Goal: Task Accomplishment & Management: Use online tool/utility

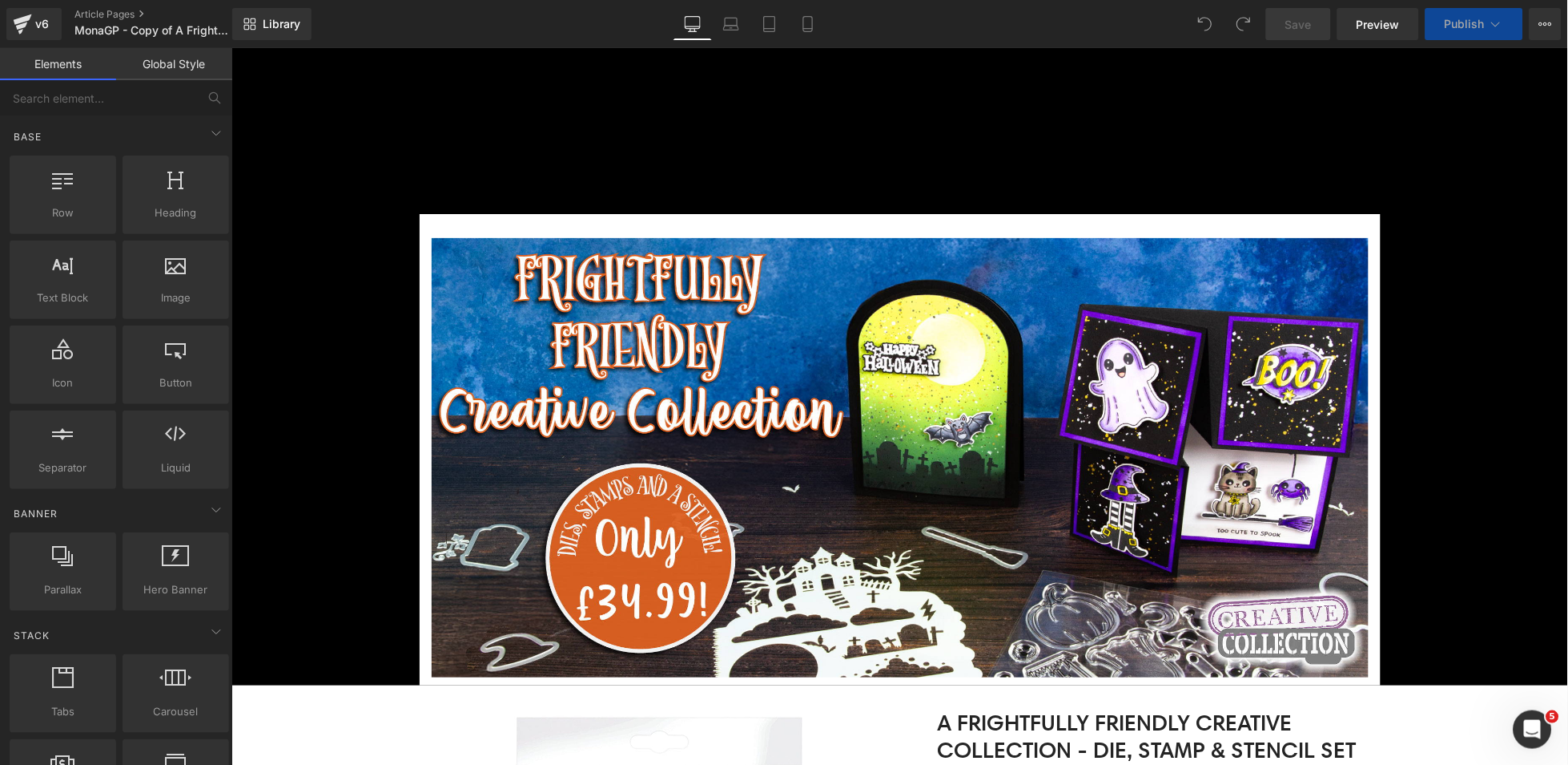
click at [1383, 166] on div "Brands Tonic Studios Adhesives Die Cutting Die Cutting Plates Die Storage Binde…" at bounding box center [899, 190] width 1337 height 47
drag, startPoint x: 1233, startPoint y: 3, endPoint x: 1477, endPoint y: 23, distance: 244.8
click at [1477, 23] on span "Publish" at bounding box center [1465, 23] width 40 height 13
click at [1470, 29] on span "Publish" at bounding box center [1465, 23] width 40 height 13
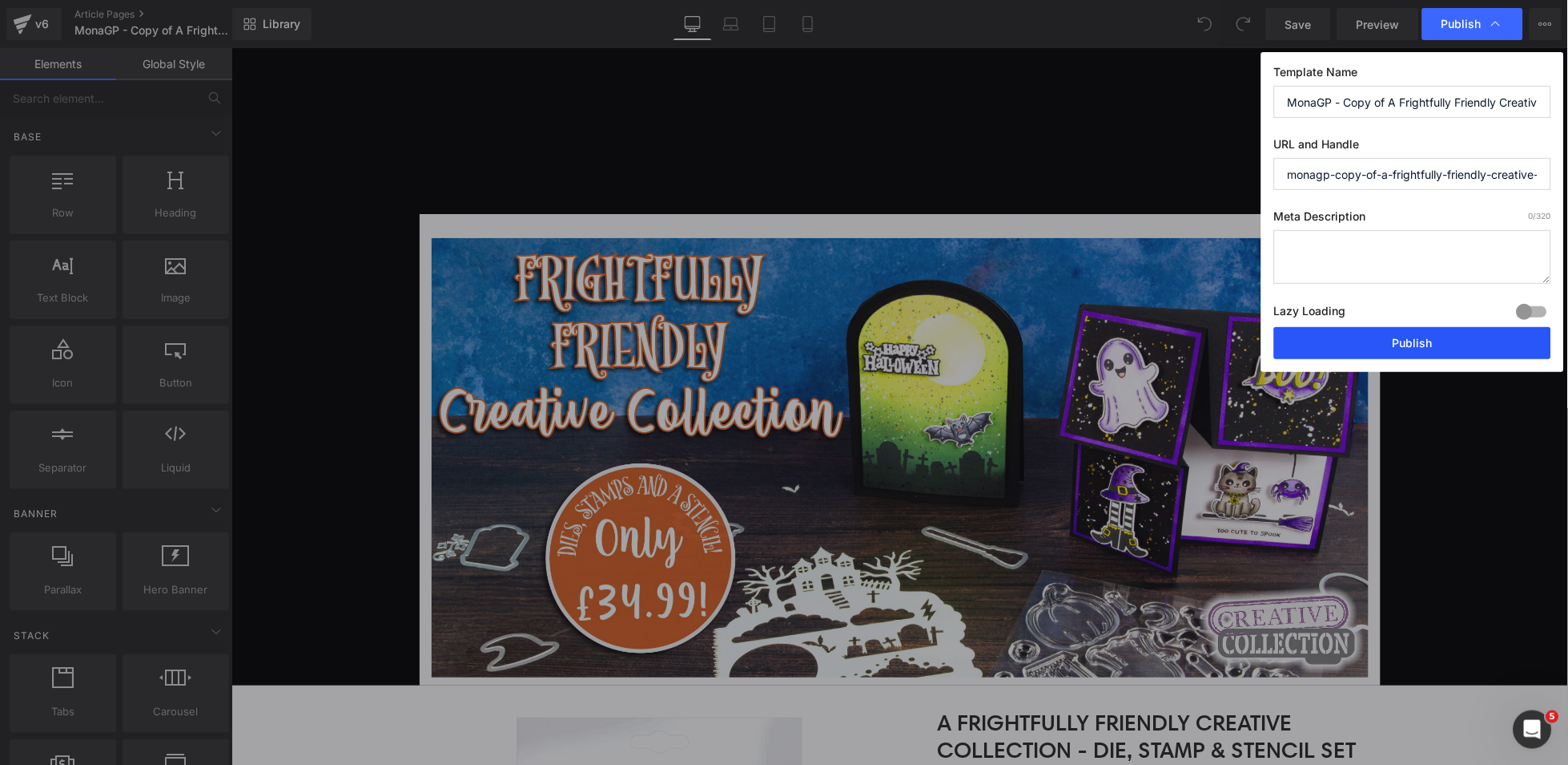
drag, startPoint x: 1402, startPoint y: 342, endPoint x: 1171, endPoint y: 292, distance: 236.3
click at [1402, 342] on button "Publish" at bounding box center [1412, 343] width 277 height 32
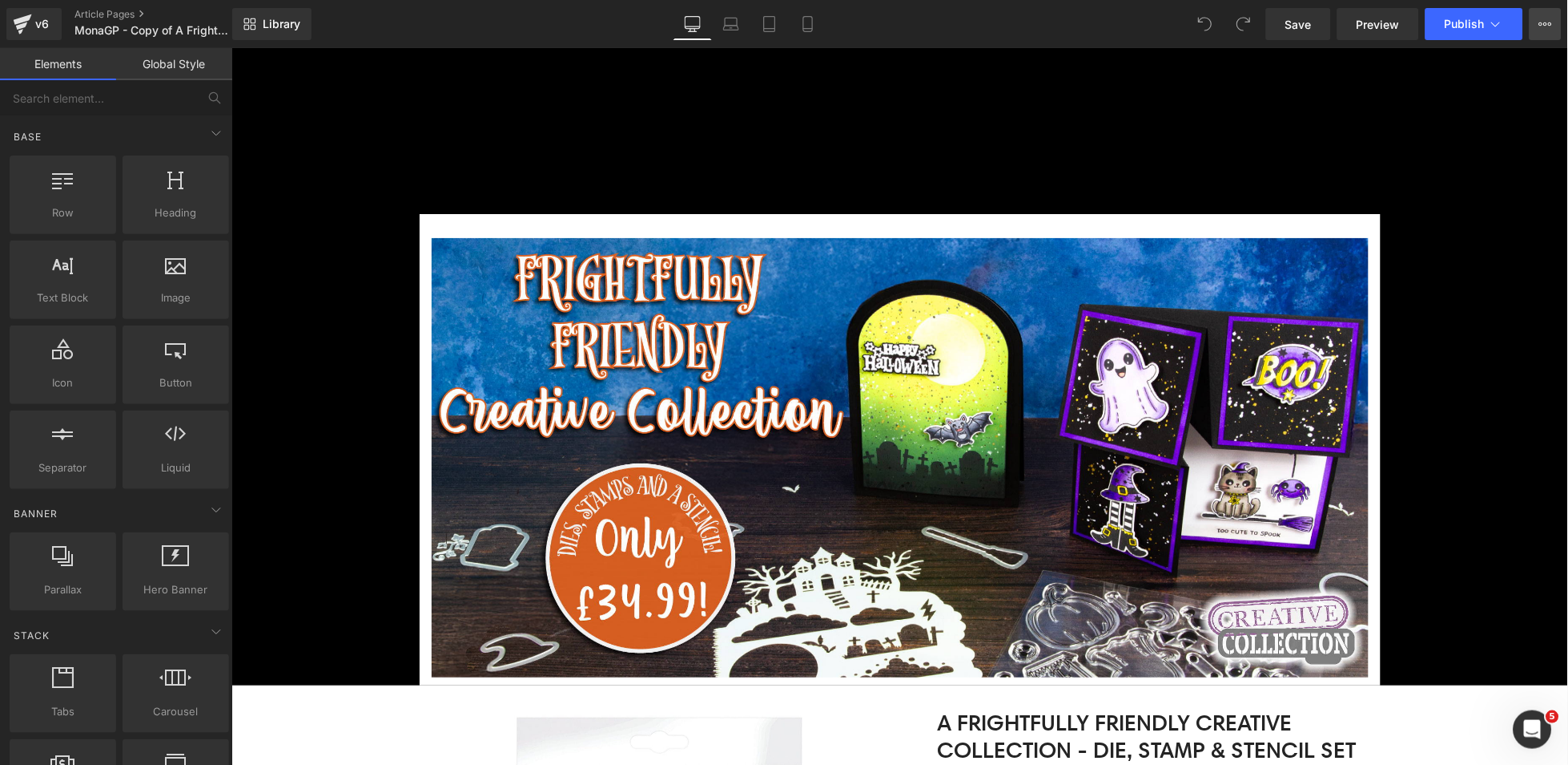
click at [1533, 22] on button "View Live Page View with current Template Save Template to Library Schedule Pub…" at bounding box center [1546, 23] width 32 height 32
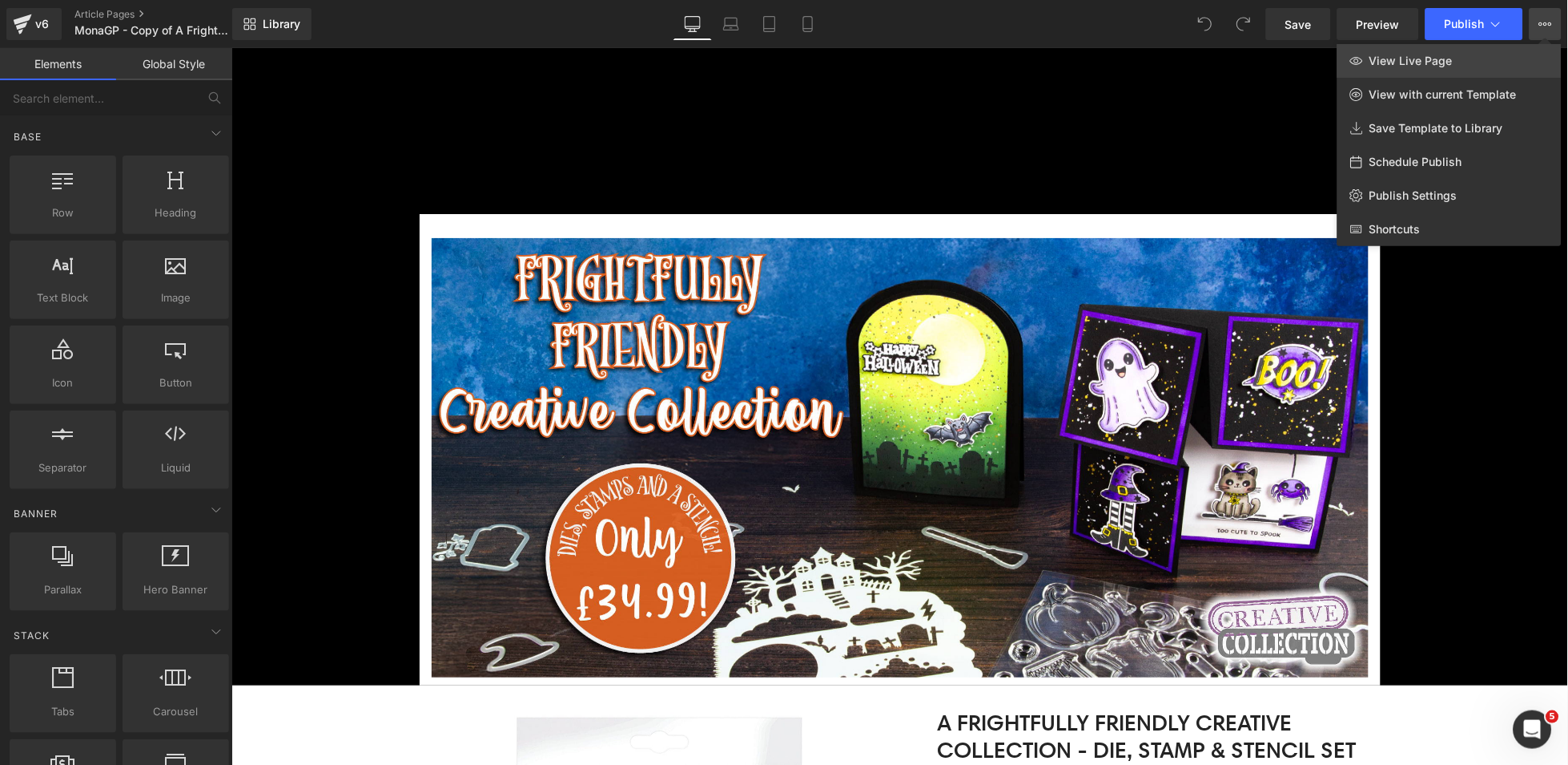
click at [1474, 58] on link "View Live Page" at bounding box center [1450, 61] width 224 height 34
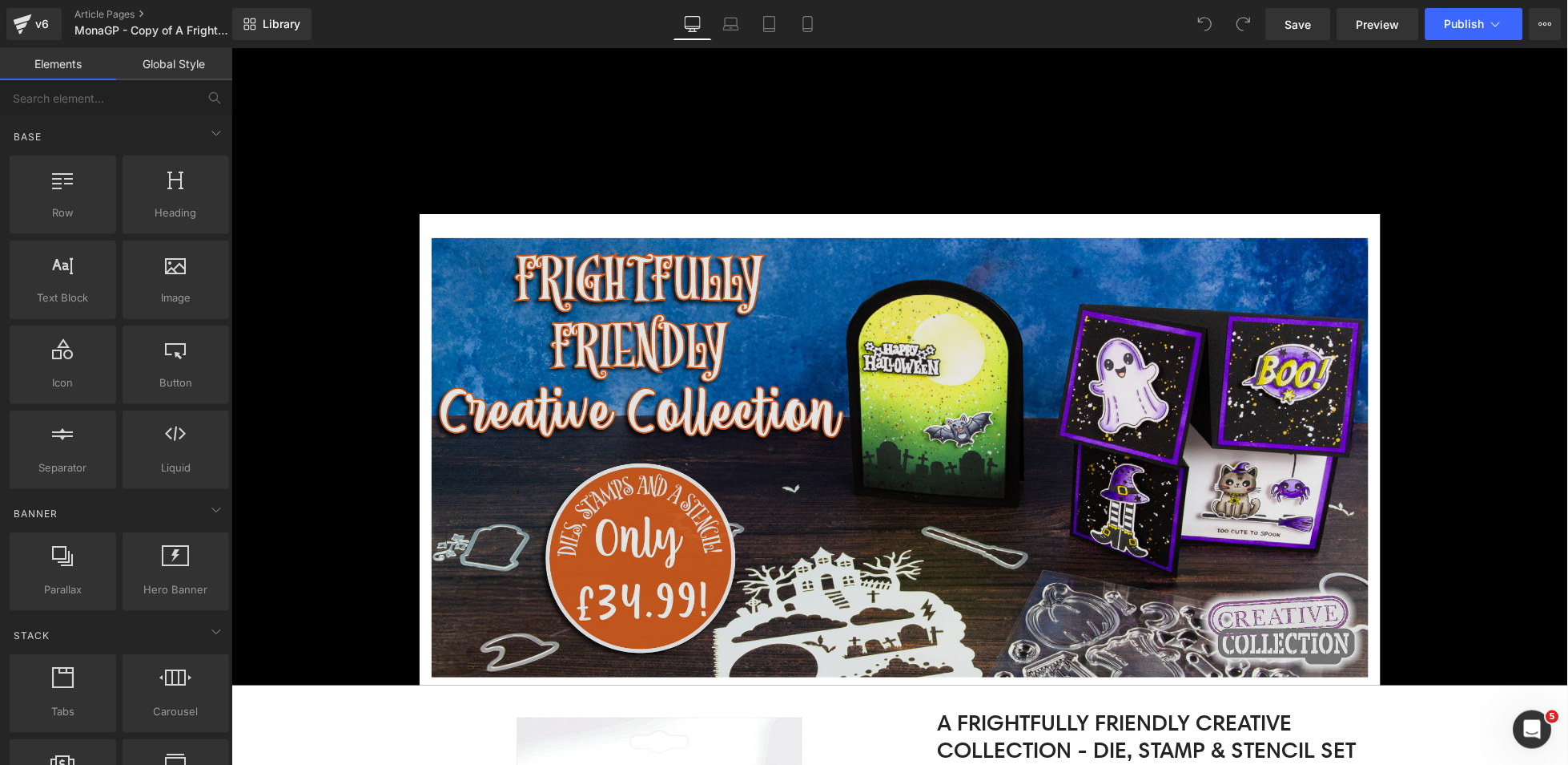
scroll to position [320, 0]
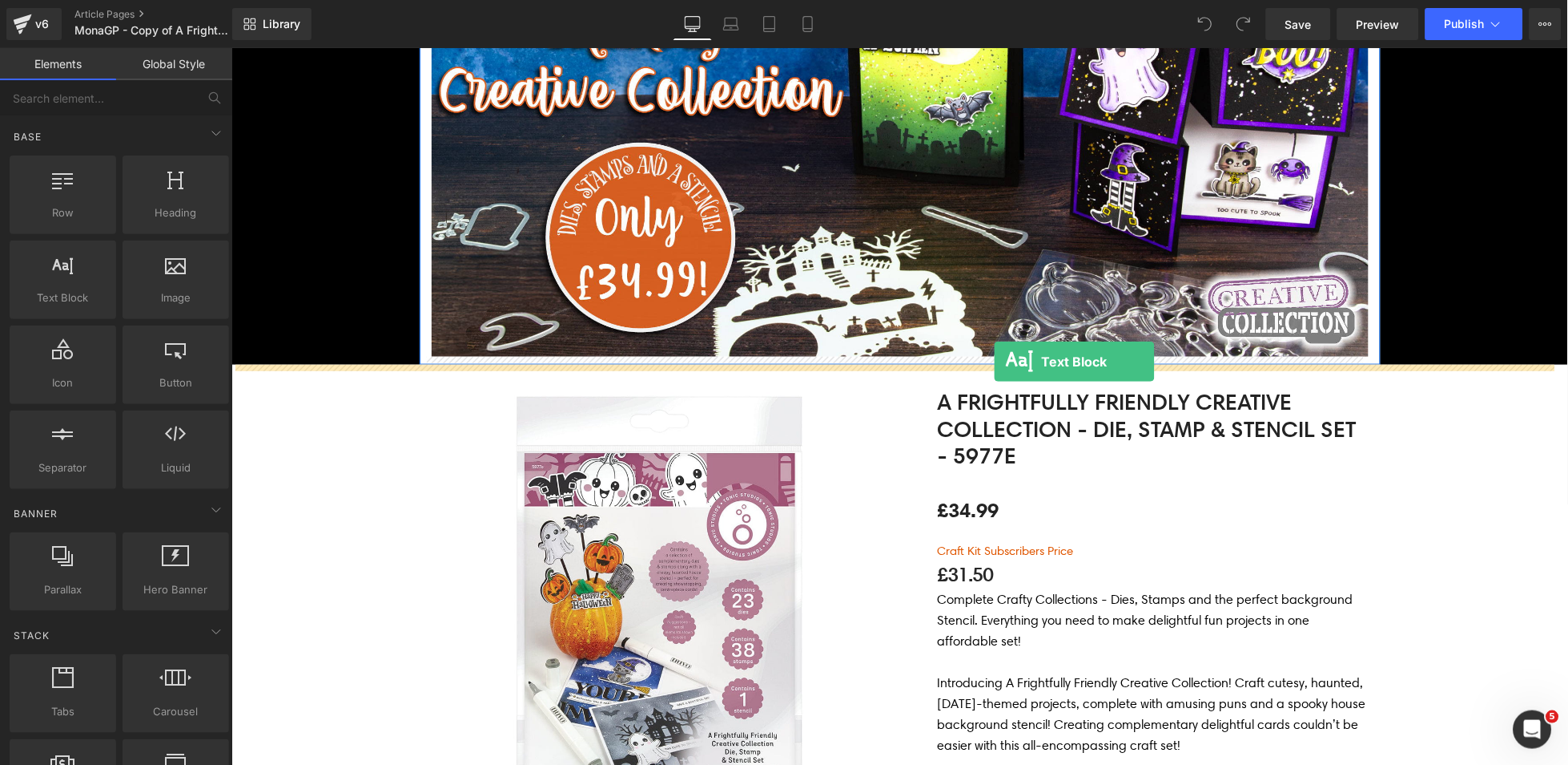
drag, startPoint x: 292, startPoint y: 335, endPoint x: 993, endPoint y: 361, distance: 701.5
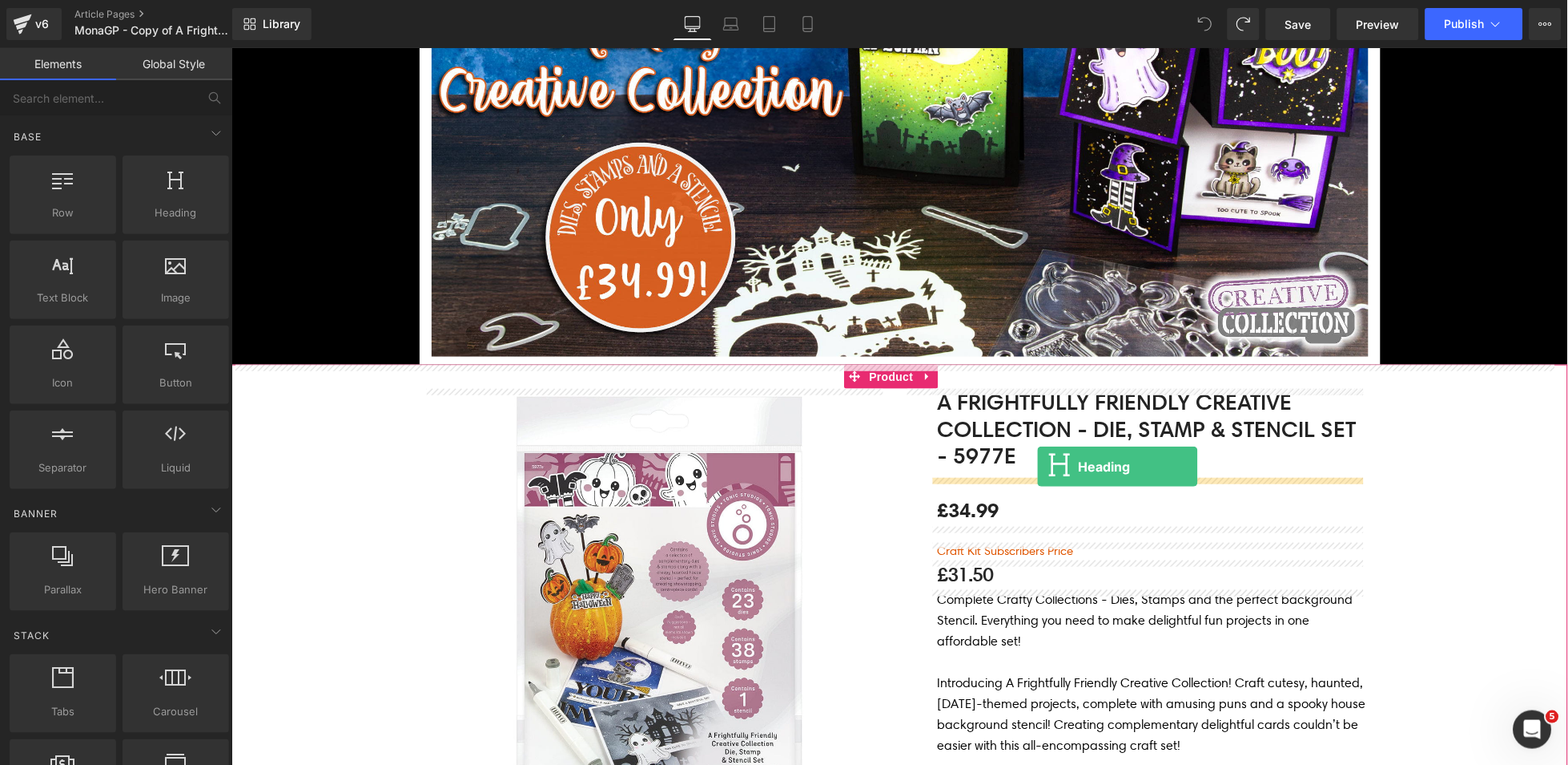
drag, startPoint x: 404, startPoint y: 269, endPoint x: 1036, endPoint y: 460, distance: 660.2
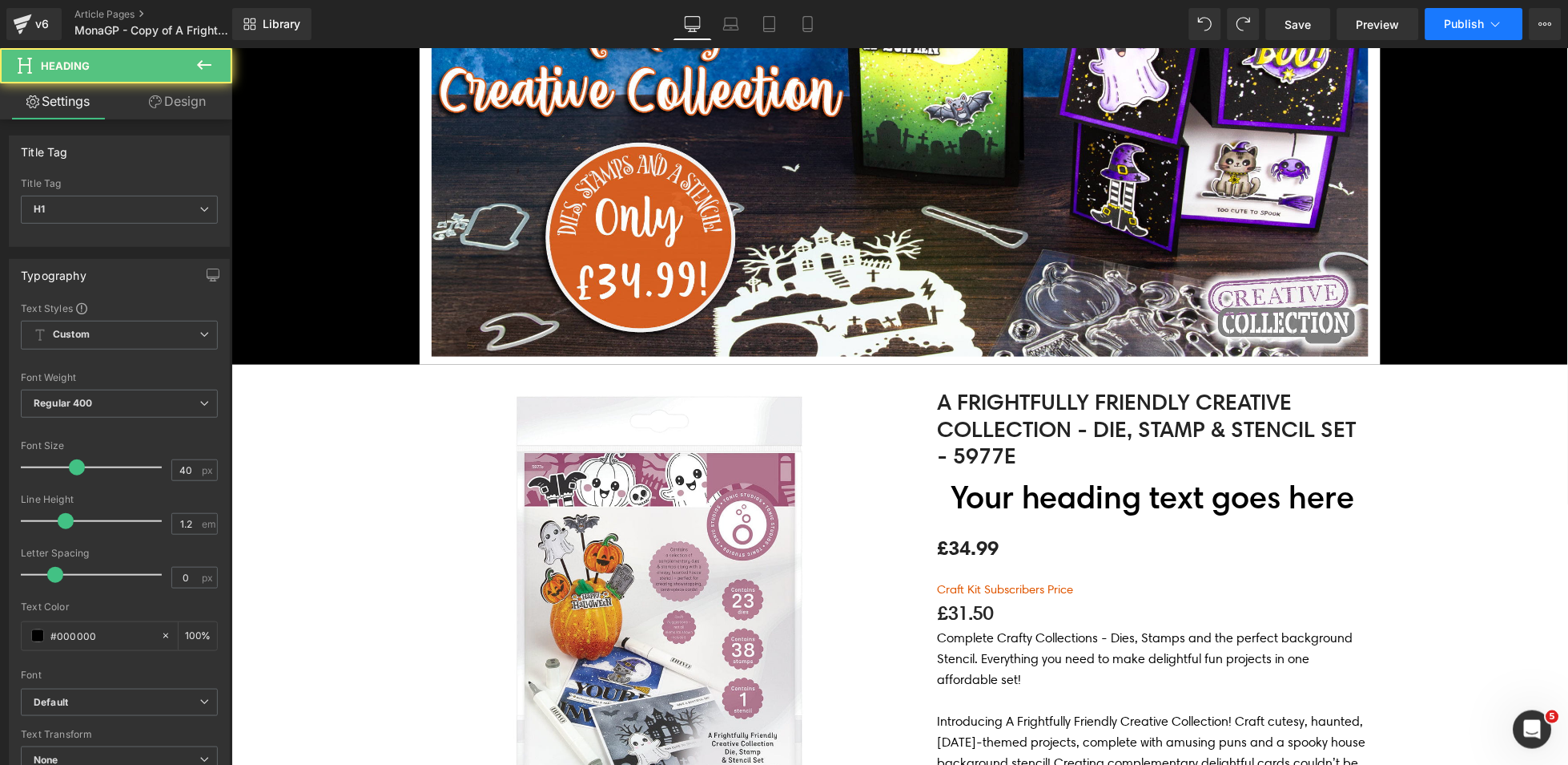
click at [1480, 18] on span "Publish" at bounding box center [1465, 23] width 40 height 13
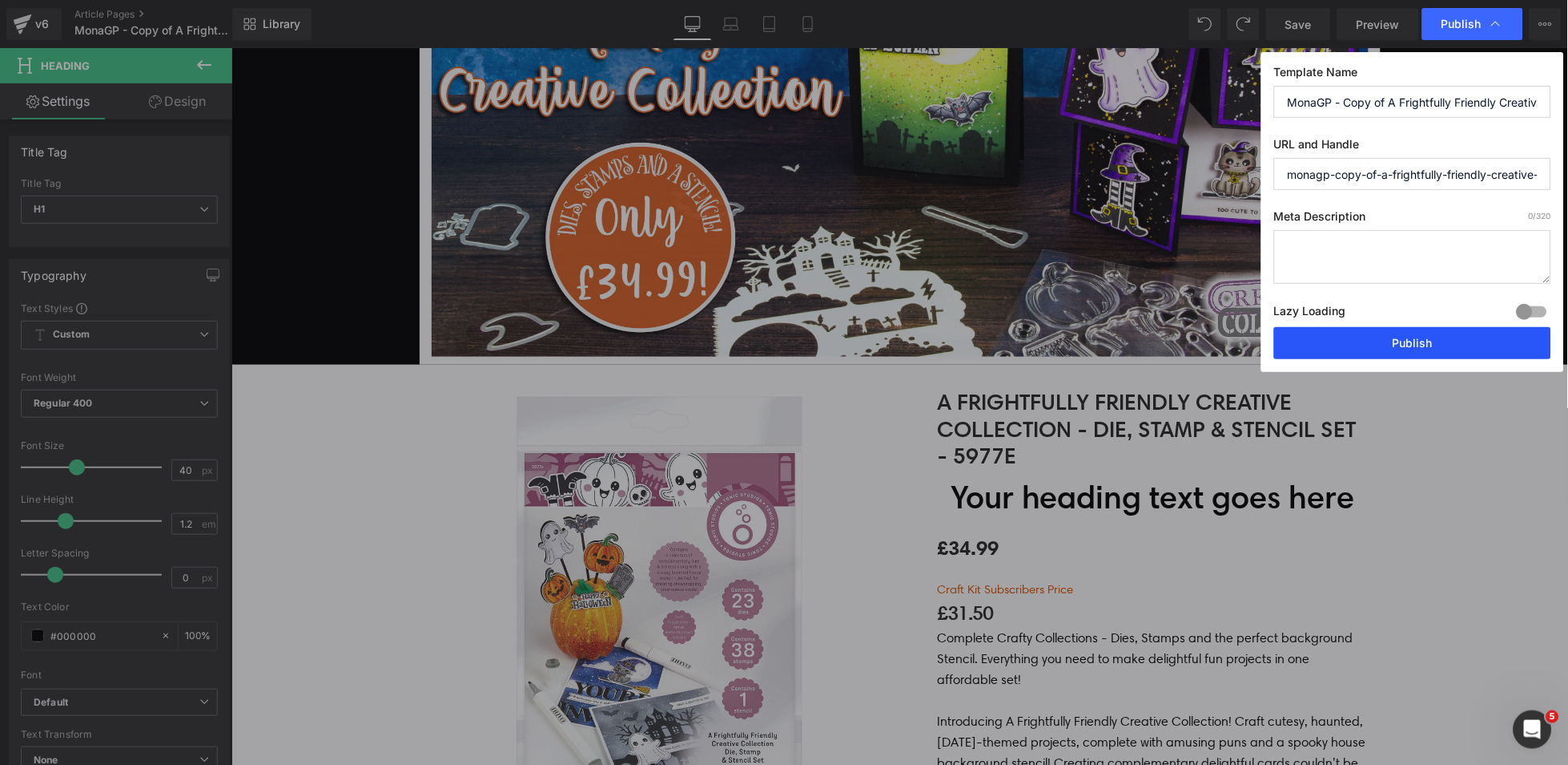
click at [1370, 345] on button "Publish" at bounding box center [1412, 343] width 277 height 32
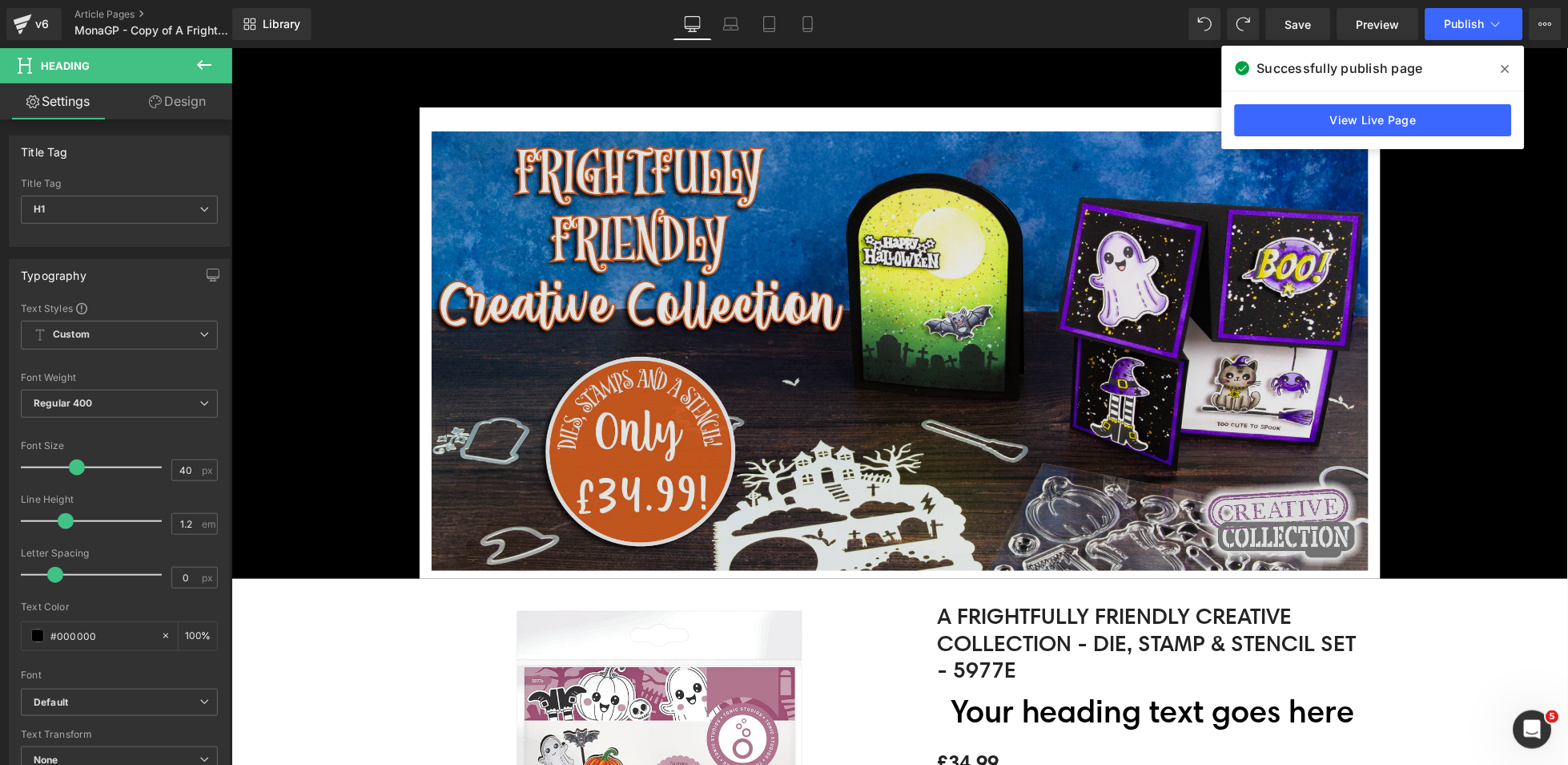
scroll to position [114, 0]
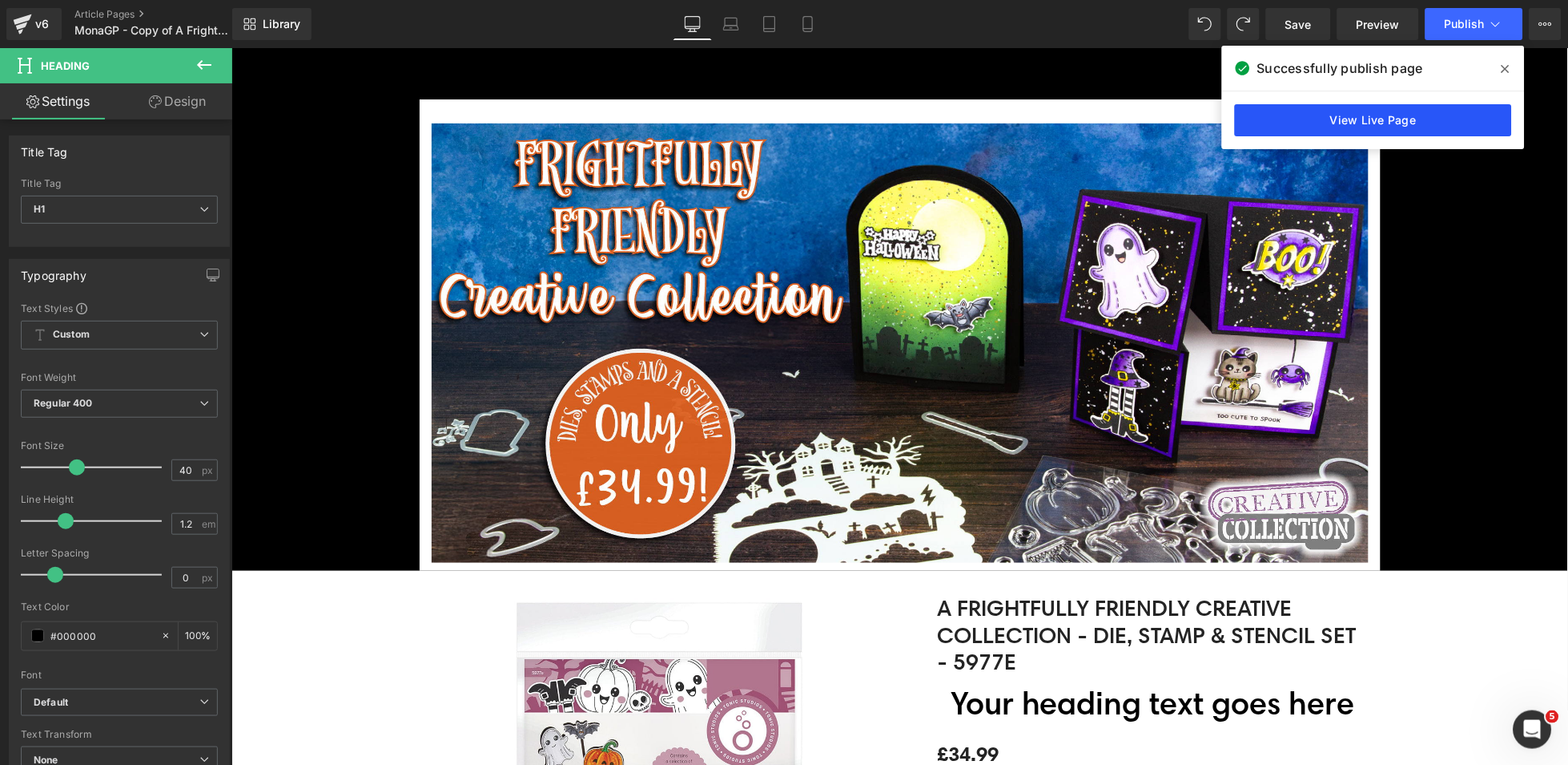
click at [1426, 118] on link "View Live Page" at bounding box center [1373, 119] width 277 height 32
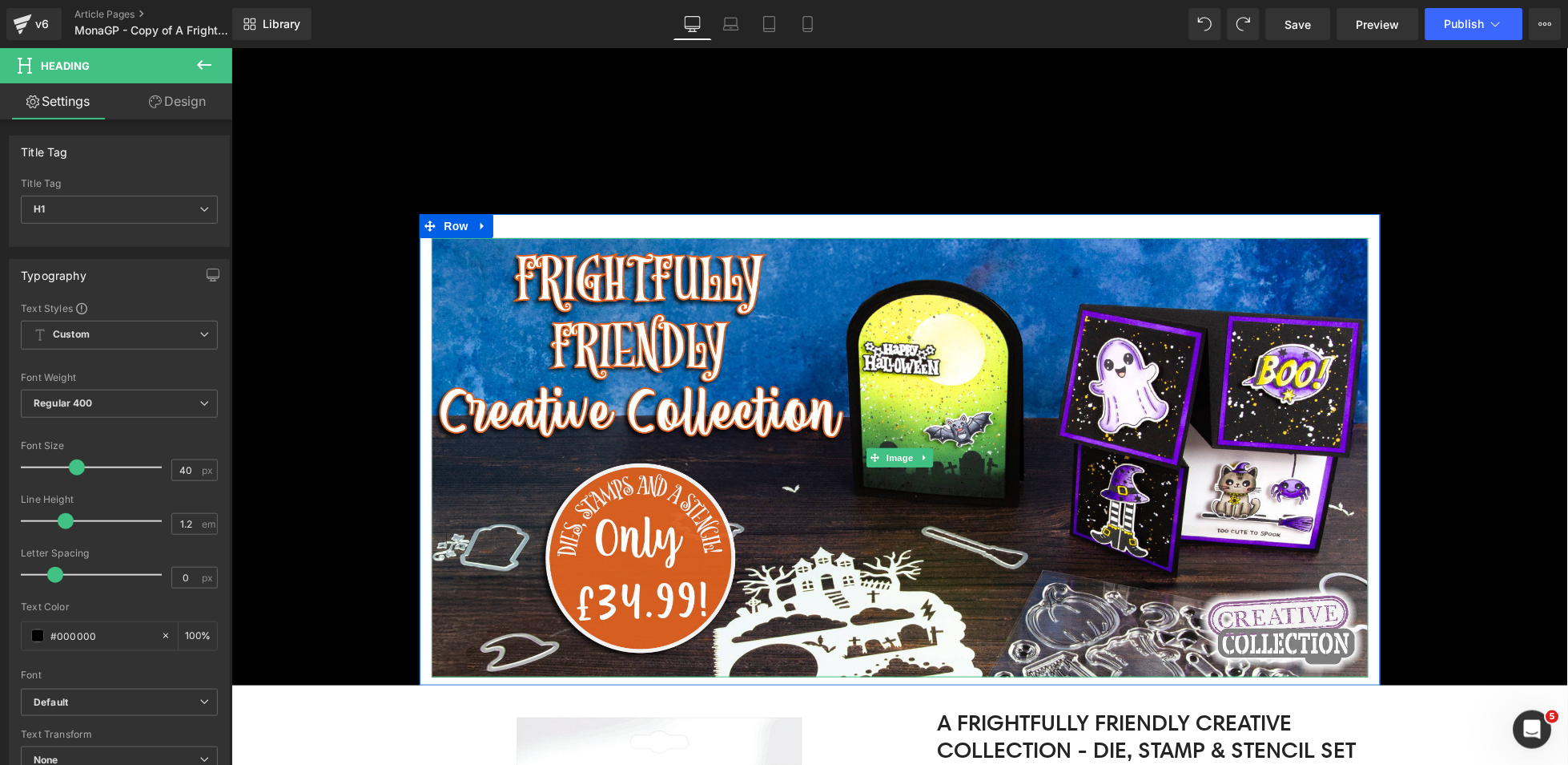
scroll to position [428, 0]
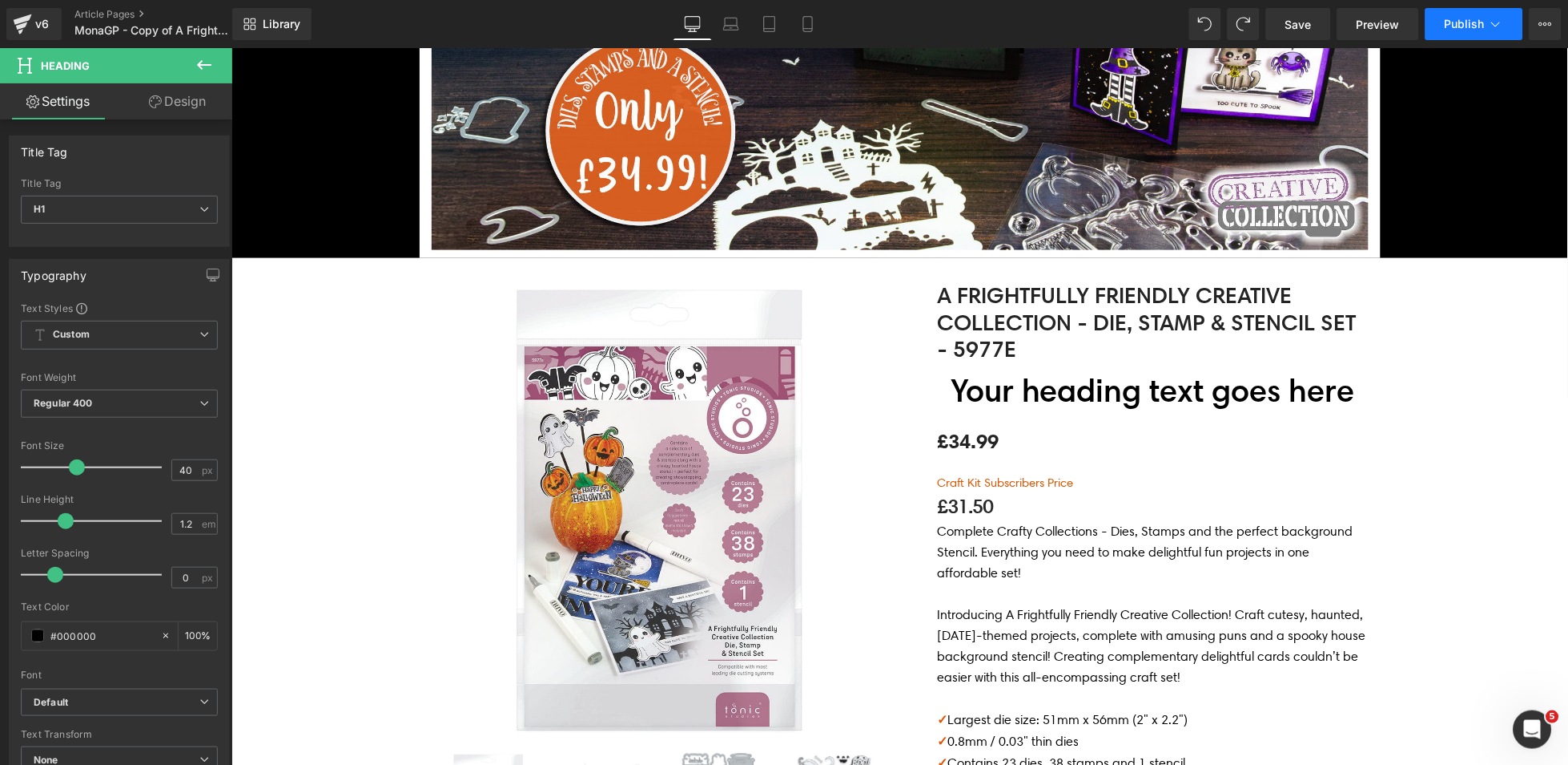
click at [1482, 15] on button "Publish" at bounding box center [1474, 23] width 98 height 32
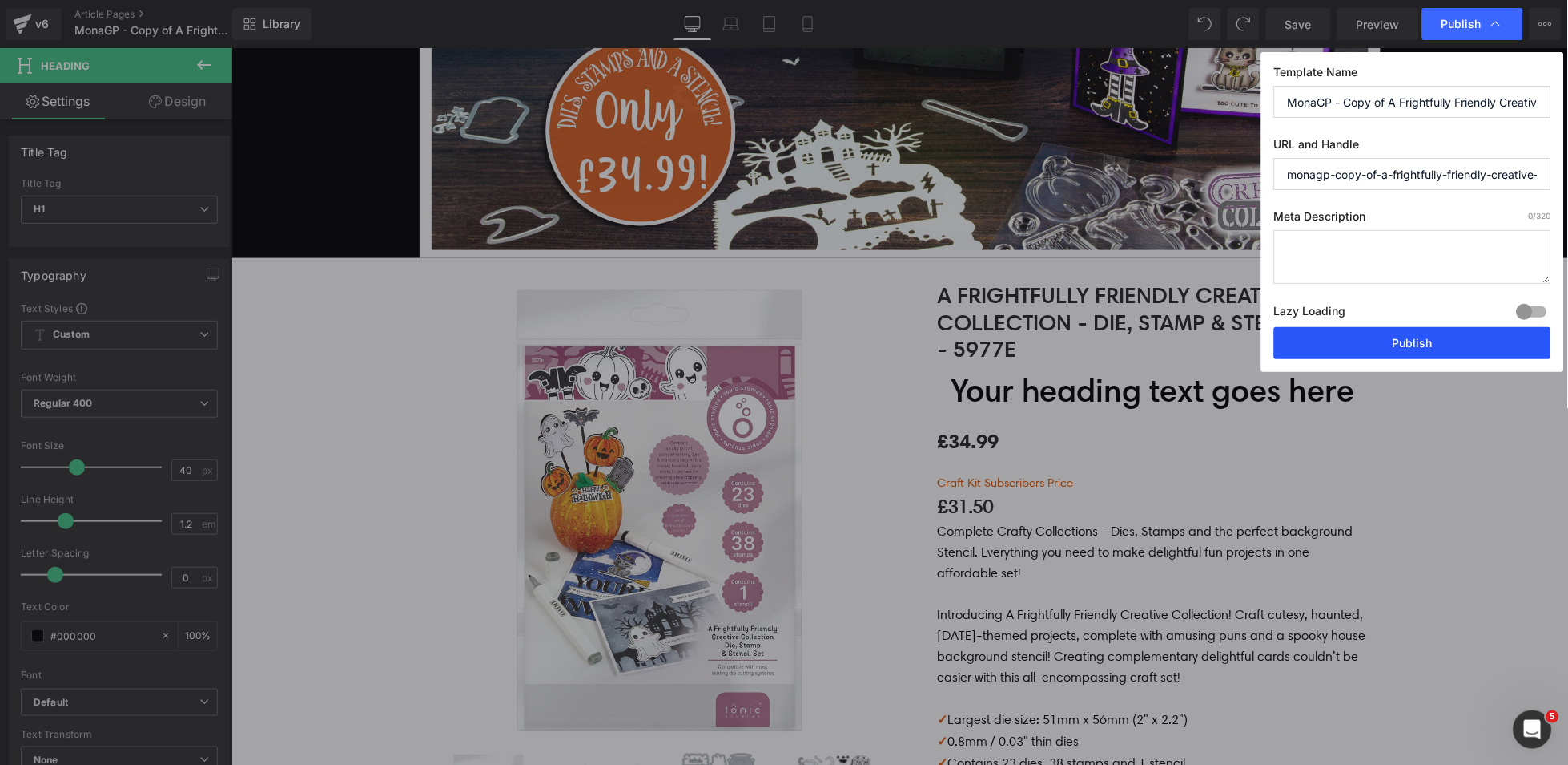
drag, startPoint x: 1420, startPoint y: 350, endPoint x: 842, endPoint y: 341, distance: 578.1
click at [1420, 350] on button "Publish" at bounding box center [1412, 343] width 277 height 32
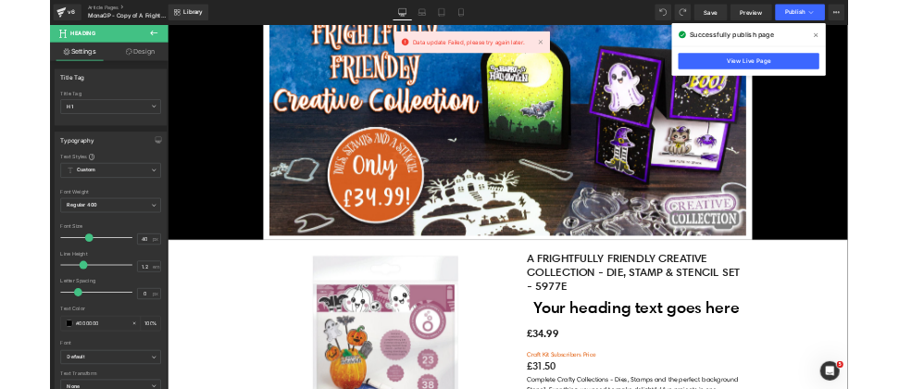
scroll to position [370, 0]
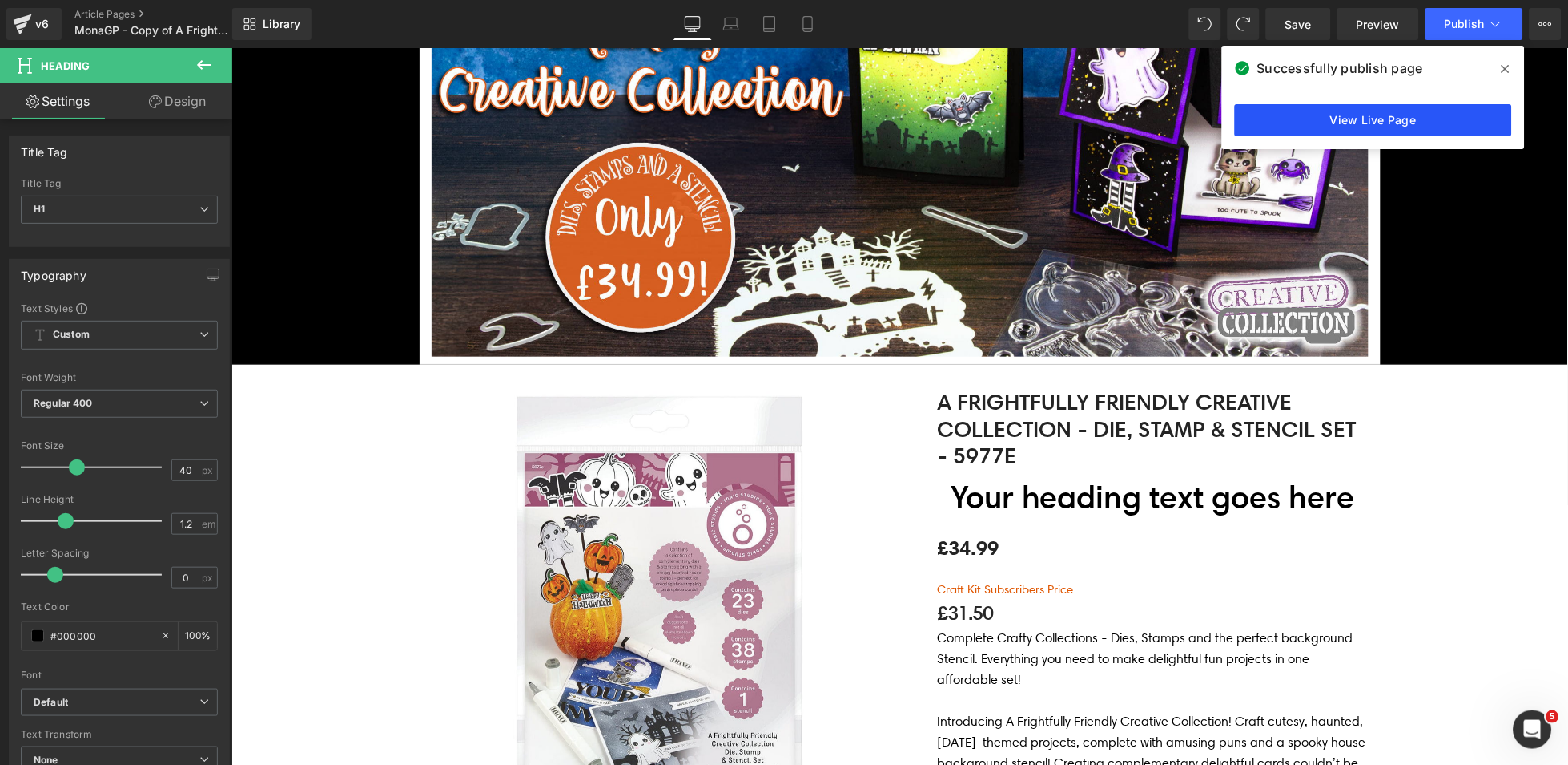
click at [1341, 122] on link "View Live Page" at bounding box center [1373, 119] width 277 height 32
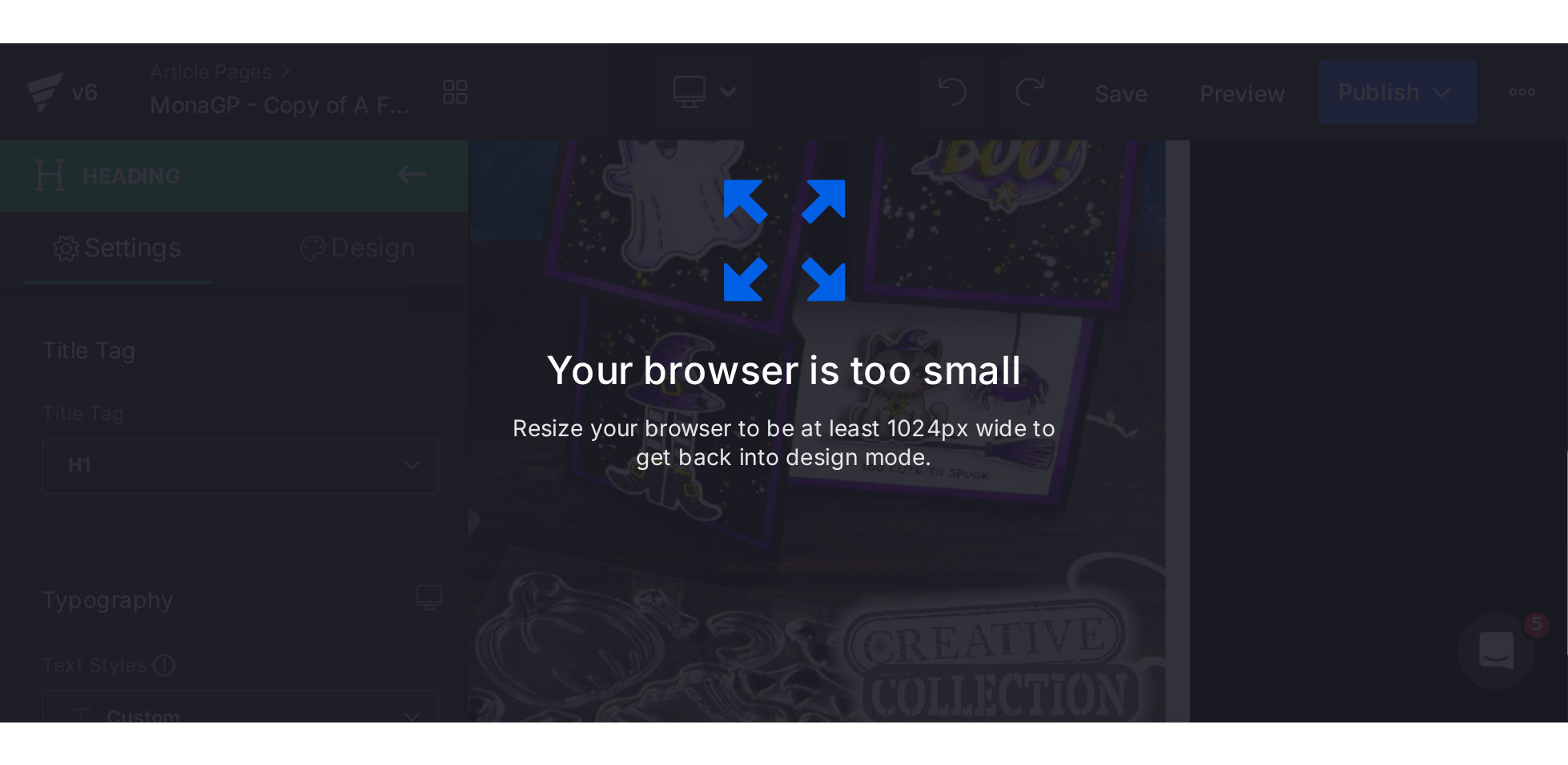
scroll to position [338, 0]
